Goal: Register for event/course

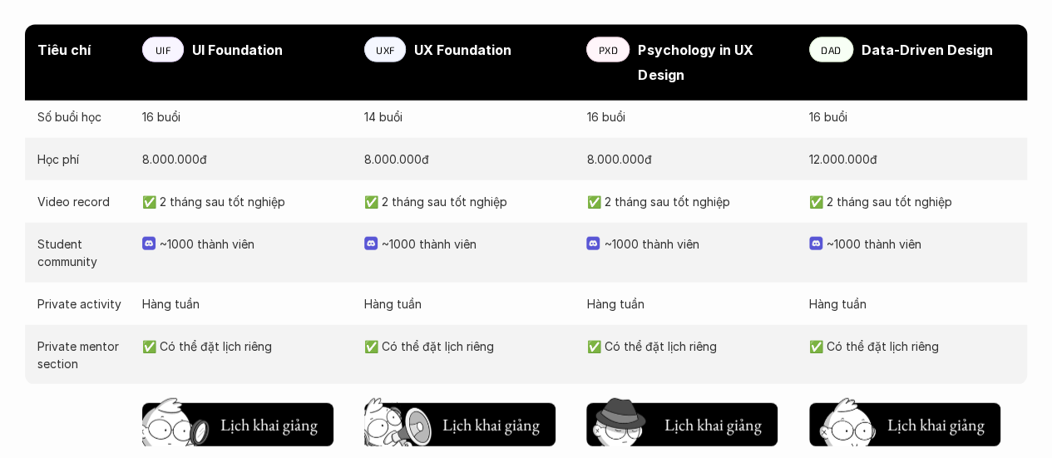
scroll to position [1881, 0]
click at [508, 409] on h5 "Lịch khai giảng" at bounding box center [491, 420] width 97 height 23
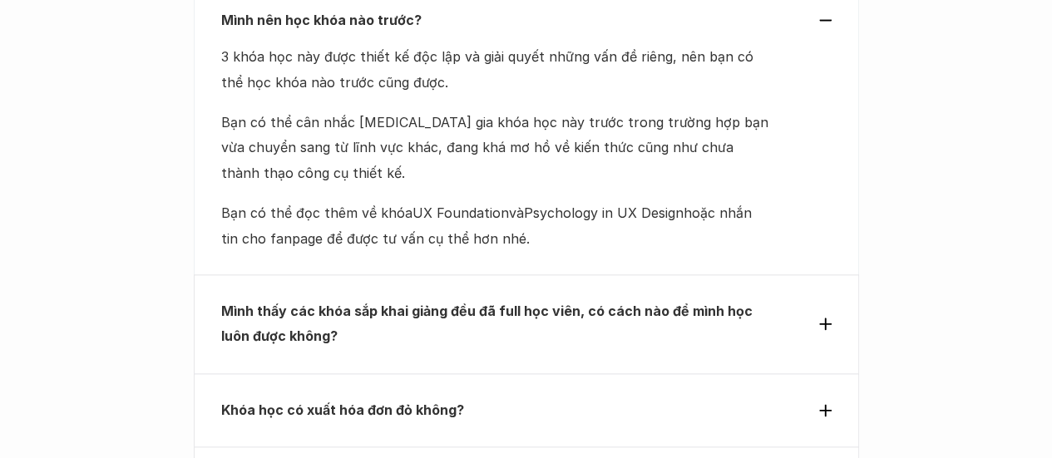
scroll to position [7175, 0]
click at [833, 275] on div "Mình thấy các khóa sắp khai giảng đều đã full học viên, có cách nào để mình học…" at bounding box center [526, 324] width 665 height 99
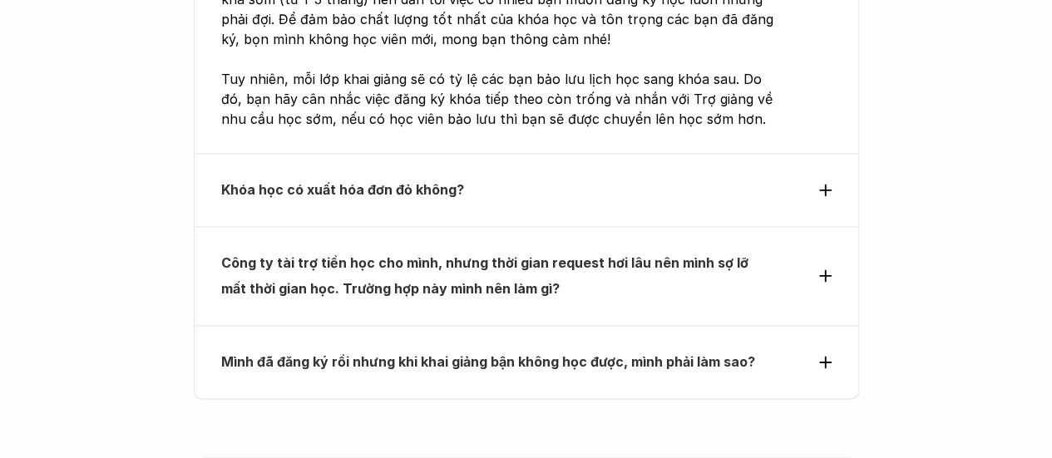
scroll to position [7347, 0]
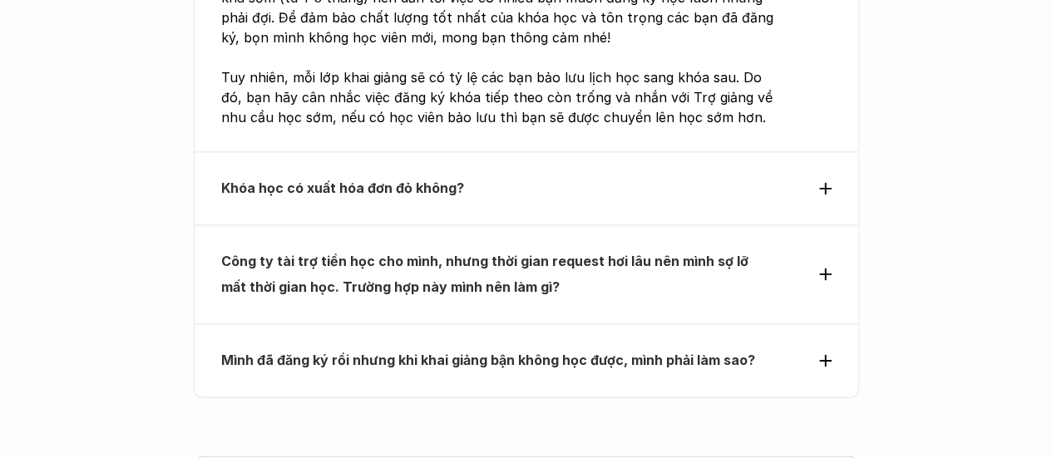
click at [802, 249] on div "Công ty tài trợ tiền học cho mình, nhưng thời gian request hơi lâu nên mình sợ …" at bounding box center [526, 274] width 611 height 51
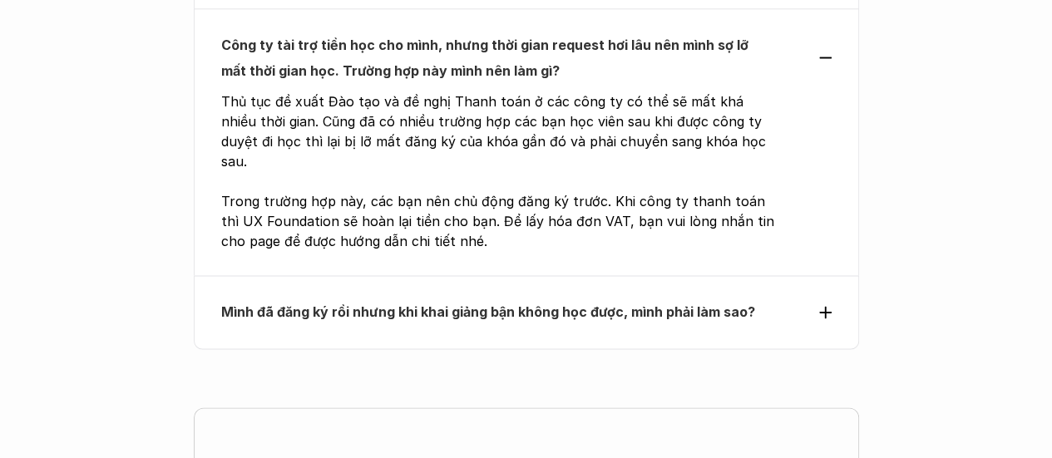
scroll to position [7397, 0]
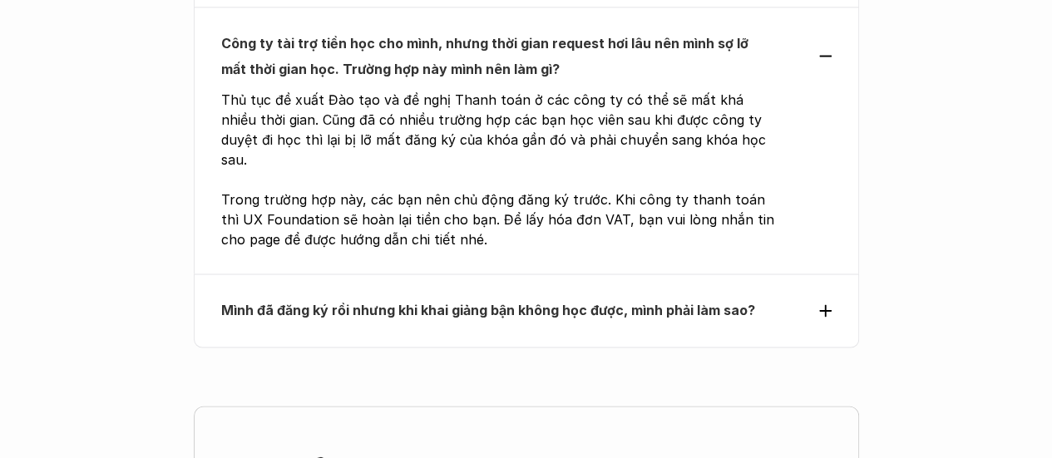
click at [802, 298] on div "Mình đã đăng ký rồi nhưng khi khai giảng bận không học được, mình phải làm sao?" at bounding box center [526, 310] width 611 height 25
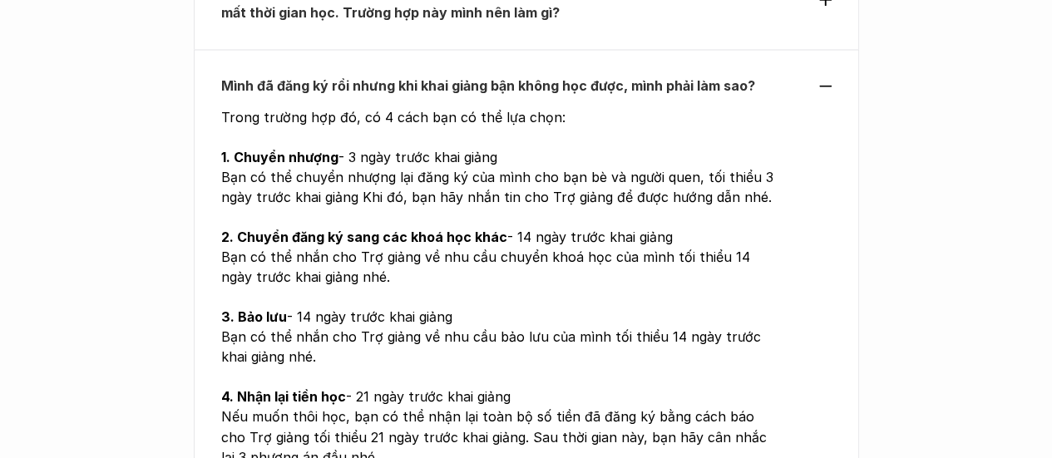
scroll to position [7455, 0]
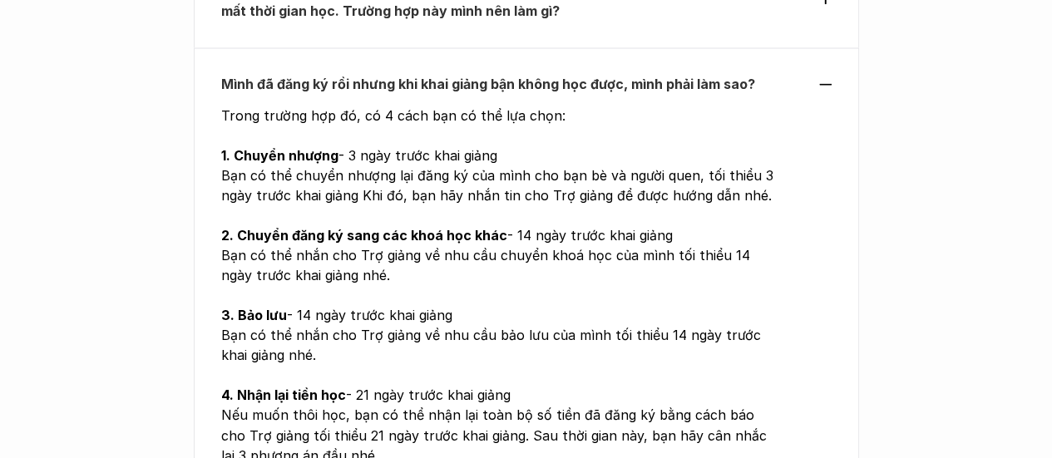
click at [800, 215] on div "Mình đã đăng ký rồi nhưng khi khai giảng bận không học được, mình phải làm sao?…" at bounding box center [526, 297] width 665 height 501
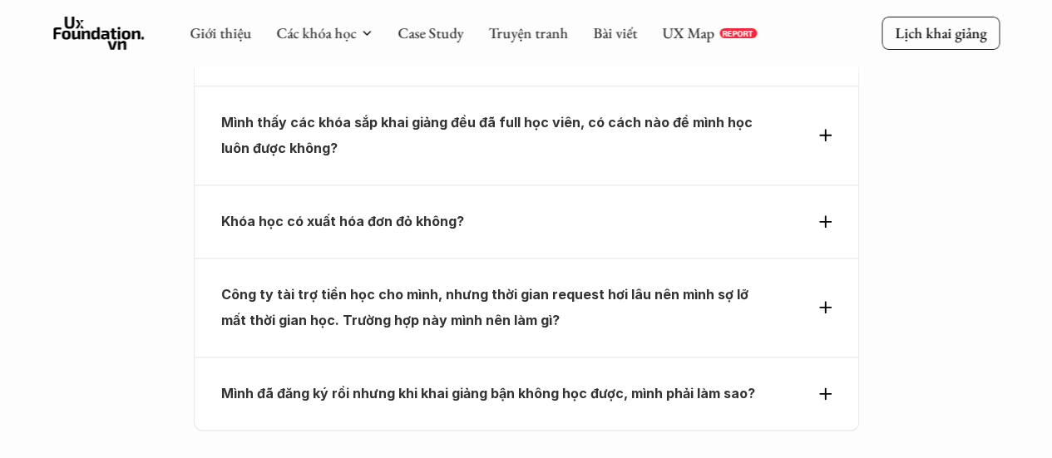
scroll to position [7144, 0]
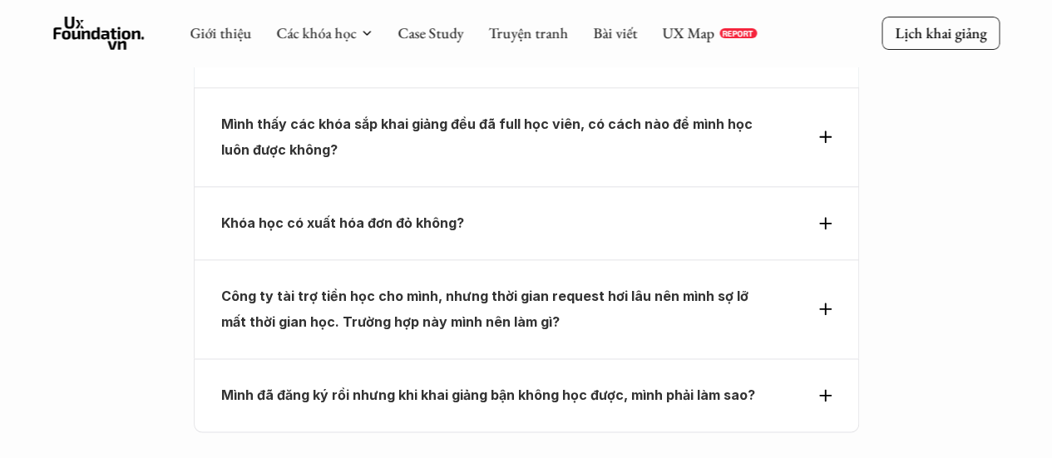
click at [789, 383] on div "Mình đã đăng ký rồi nhưng khi khai giảng bận không học được, mình phải làm sao?" at bounding box center [526, 395] width 611 height 25
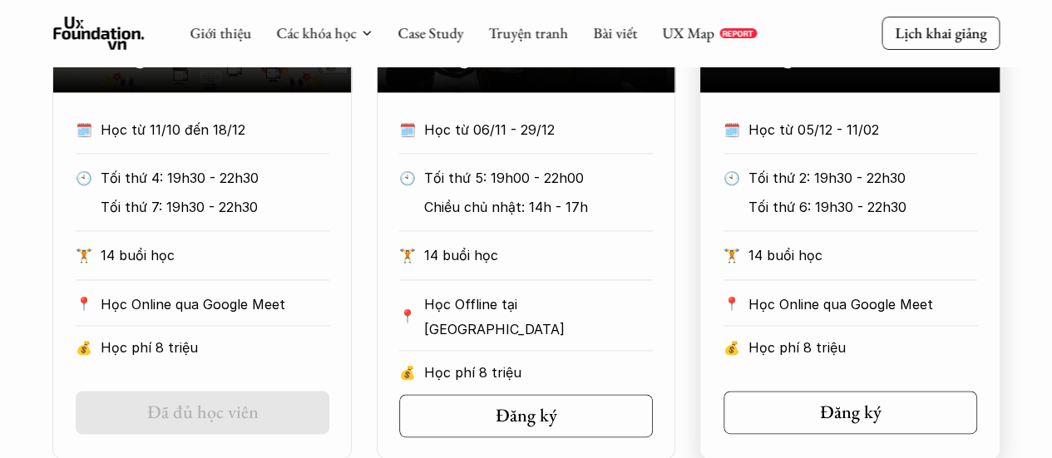
scroll to position [970, 0]
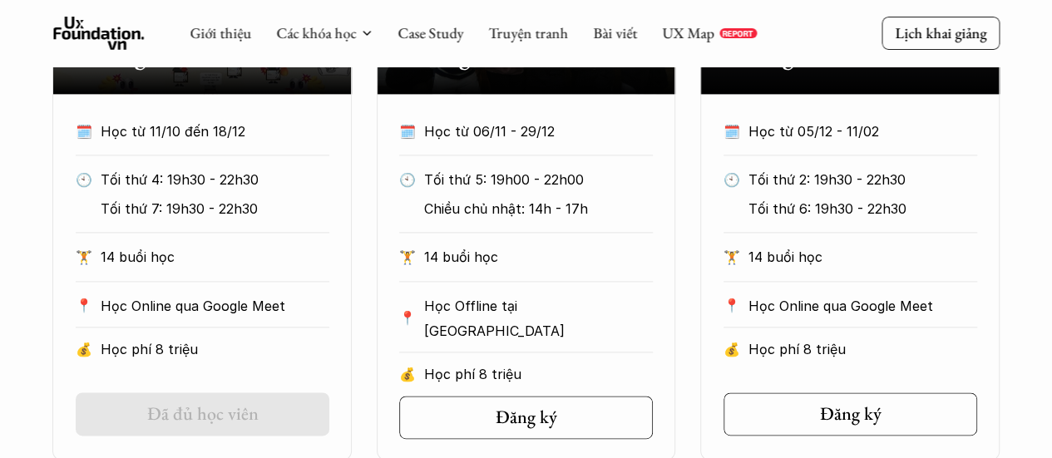
click at [682, 284] on div "Onl Khóa UXF Online Tháng 10/2025 🗓️ Học từ 11/10 đến 18/12 🕙 Tối thứ 4: 19h30 …" at bounding box center [525, 152] width 947 height 616
click at [691, 244] on div "Onl Khóa UXF Online Tháng 10/2025 🗓️ Học từ 11/10 đến 18/12 🕙 Tối thứ 4: 19h30 …" at bounding box center [525, 152] width 947 height 616
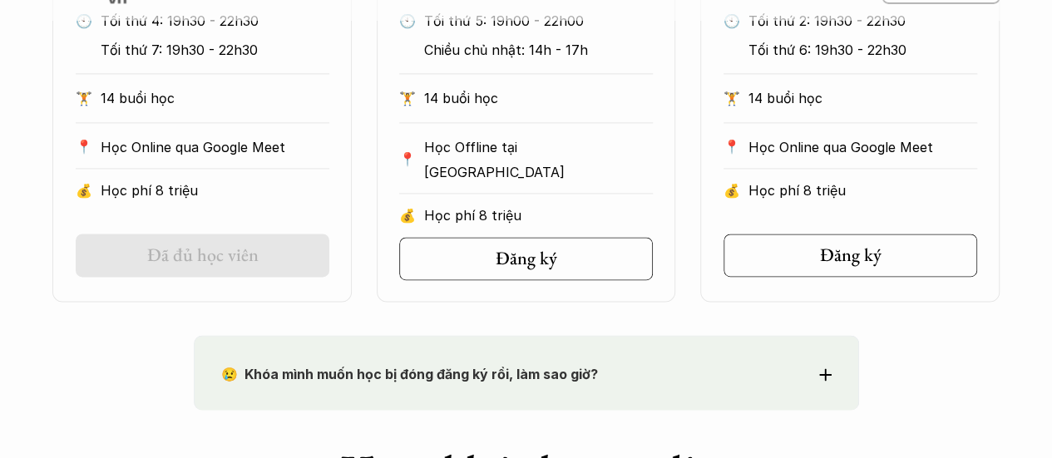
scroll to position [1130, 0]
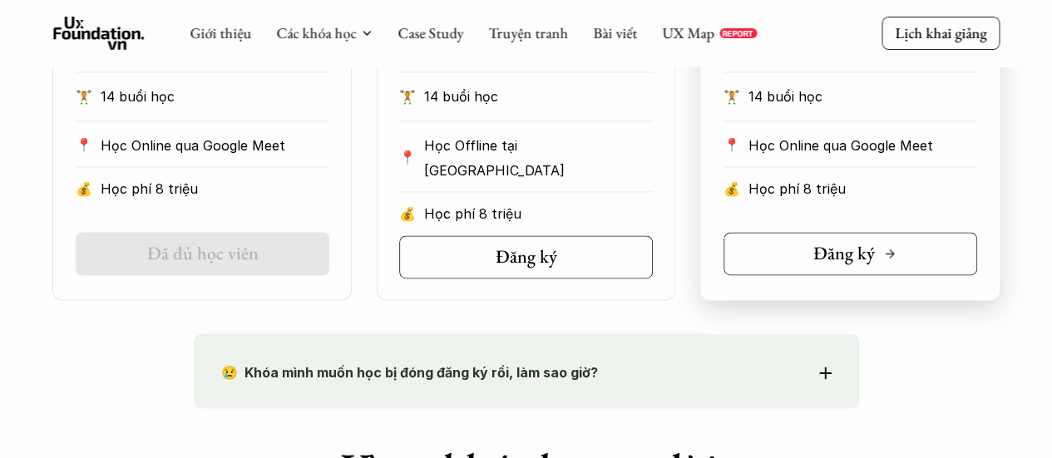
click at [766, 254] on link "Đăng ký" at bounding box center [851, 253] width 254 height 43
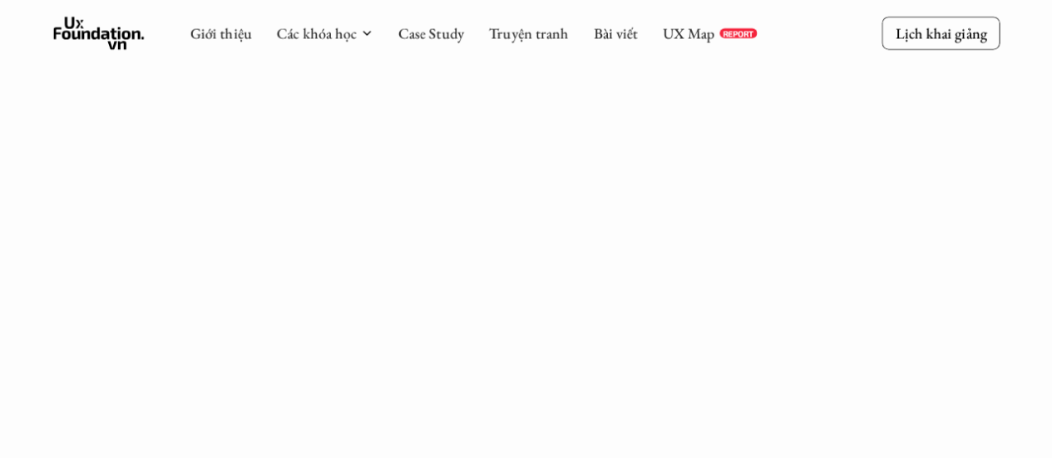
scroll to position [2253, 0]
drag, startPoint x: 710, startPoint y: 2, endPoint x: 890, endPoint y: 108, distance: 208.9
